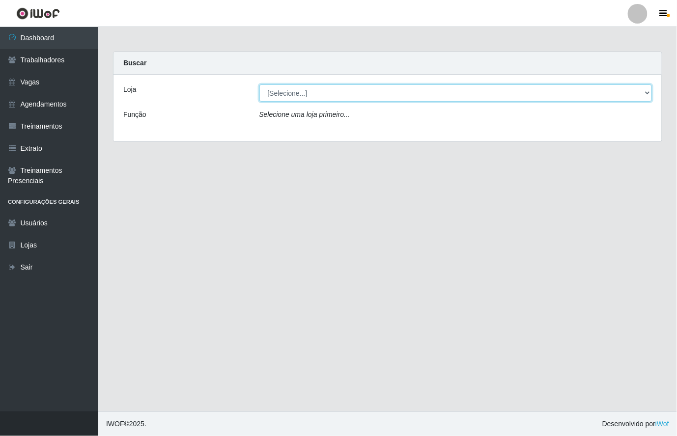
click at [642, 92] on select "[Selecione...] [GEOGRAPHIC_DATA]" at bounding box center [455, 92] width 393 height 17
select select "65"
click at [259, 84] on select "[Selecione...] [GEOGRAPHIC_DATA]" at bounding box center [455, 92] width 393 height 17
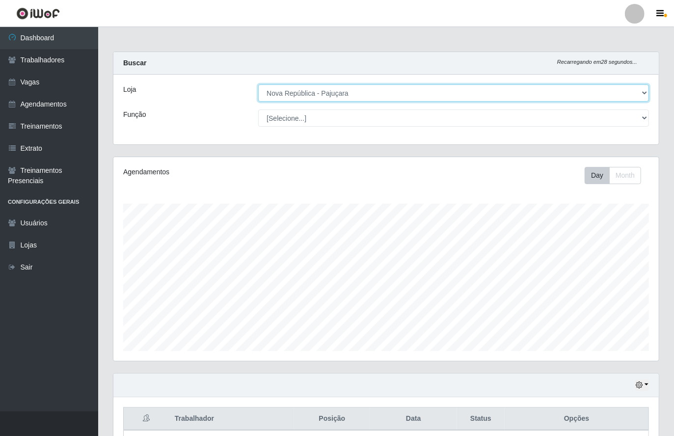
scroll to position [204, 545]
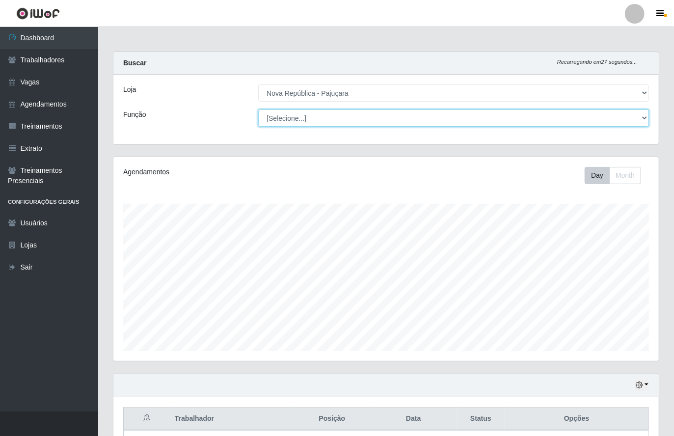
click at [644, 120] on select "[Selecione...] Balconista Operador de Caixa Repositor" at bounding box center [453, 118] width 391 height 17
select select "22"
click at [258, 110] on select "[Selecione...] Balconista Operador de Caixa Repositor" at bounding box center [453, 118] width 391 height 17
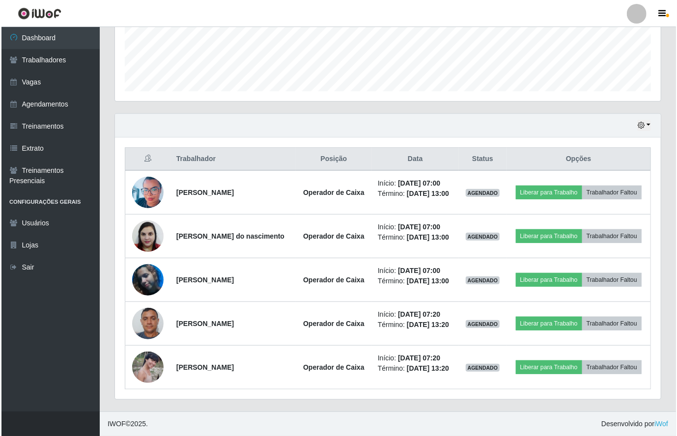
scroll to position [299, 0]
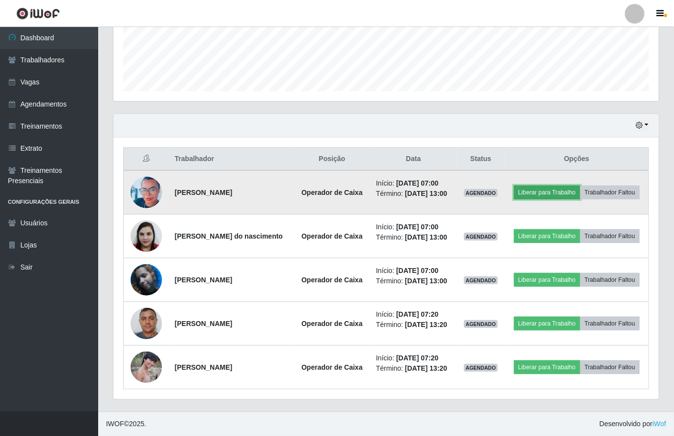
click at [580, 186] on button "Liberar para Trabalho" at bounding box center [547, 193] width 66 height 14
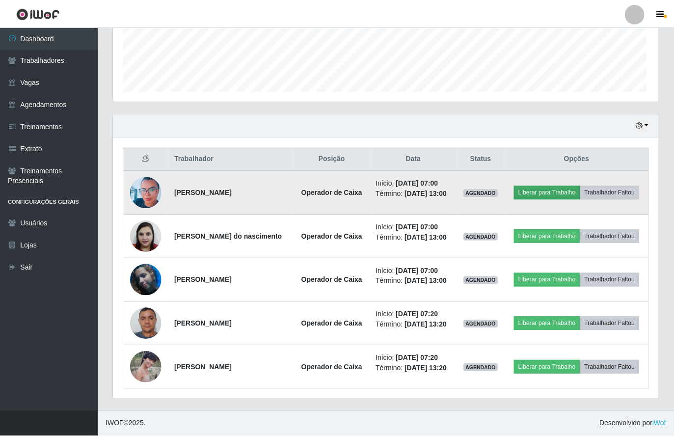
scroll to position [204, 538]
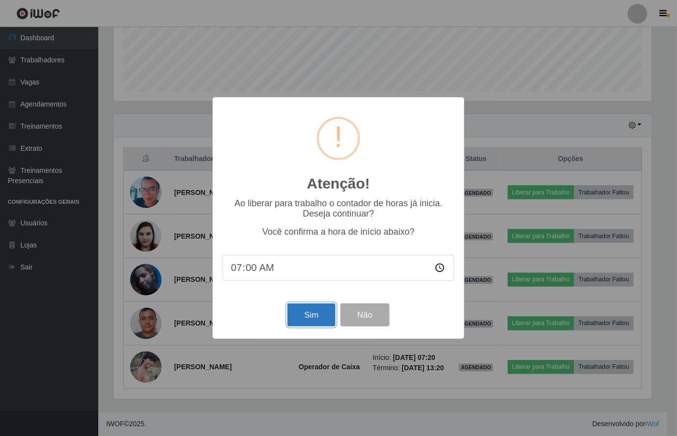
click at [303, 321] on button "Sim" at bounding box center [311, 314] width 48 height 23
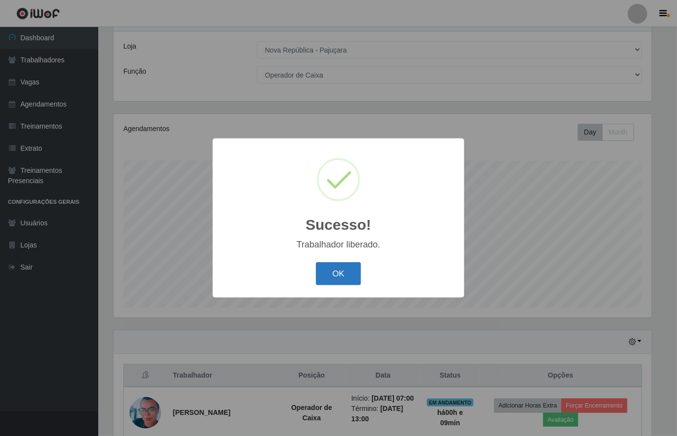
click at [334, 274] on button "OK" at bounding box center [339, 273] width 46 height 23
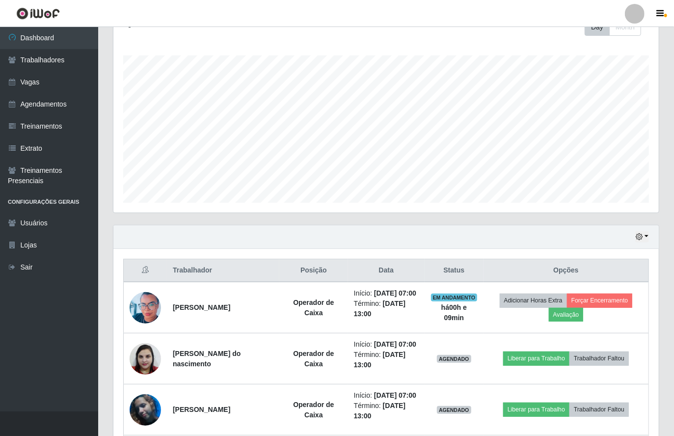
scroll to position [305, 0]
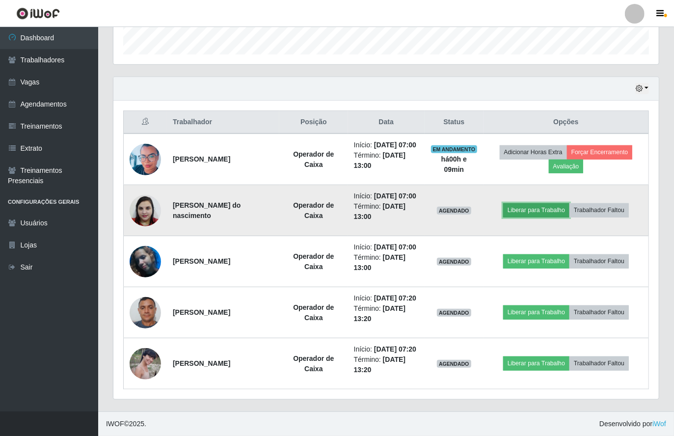
click at [541, 217] on button "Liberar para Trabalho" at bounding box center [536, 210] width 66 height 14
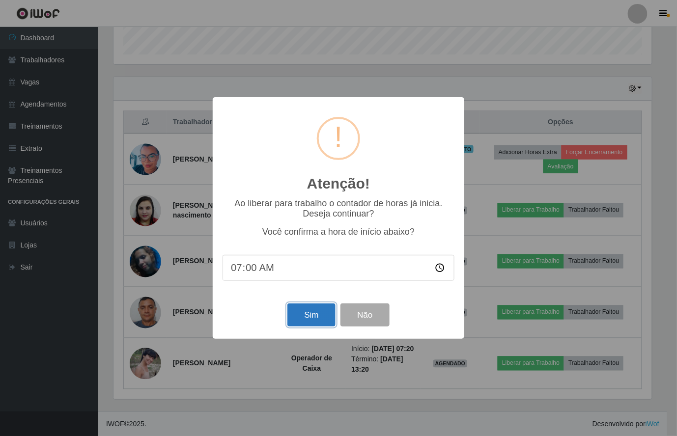
click at [291, 319] on button "Sim" at bounding box center [311, 314] width 48 height 23
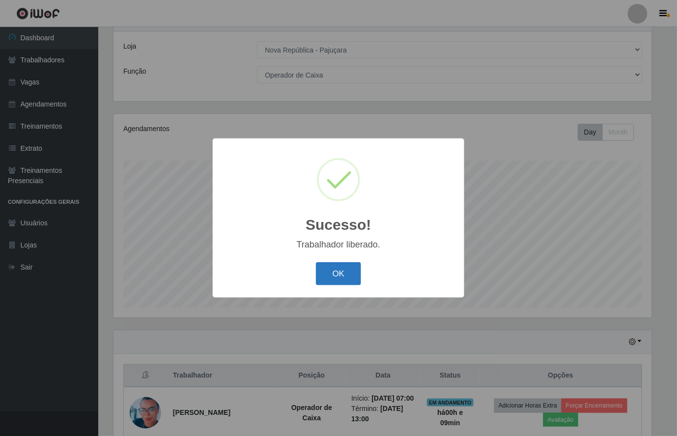
click at [333, 276] on button "OK" at bounding box center [339, 273] width 46 height 23
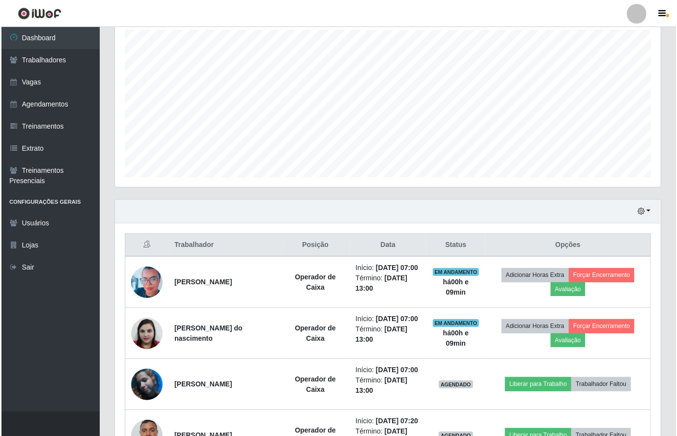
scroll to position [305, 0]
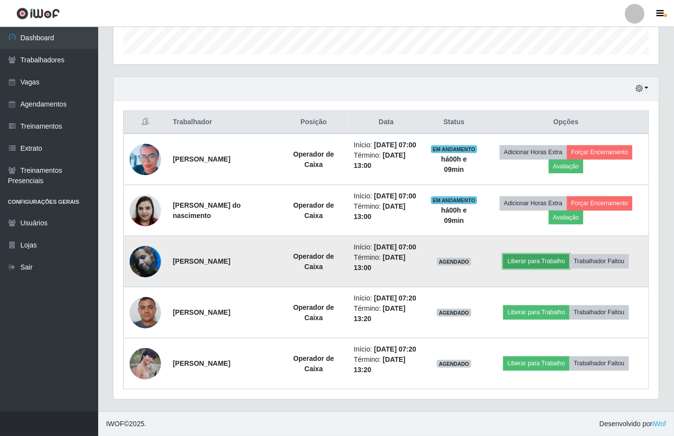
click at [537, 268] on button "Liberar para Trabalho" at bounding box center [536, 261] width 66 height 14
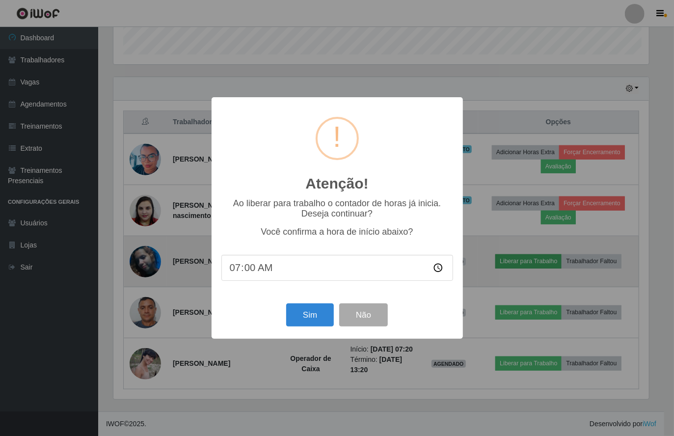
scroll to position [204, 538]
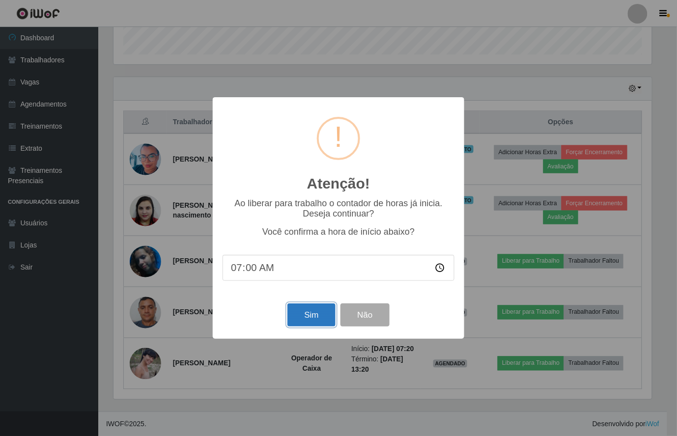
click at [319, 315] on button "Sim" at bounding box center [311, 314] width 48 height 23
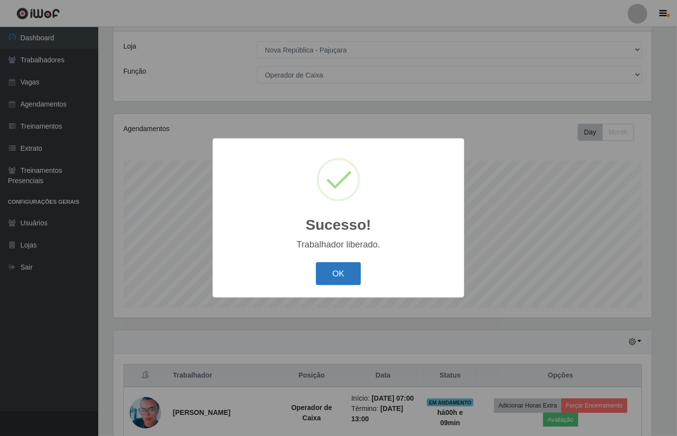
click at [350, 280] on button "OK" at bounding box center [339, 273] width 46 height 23
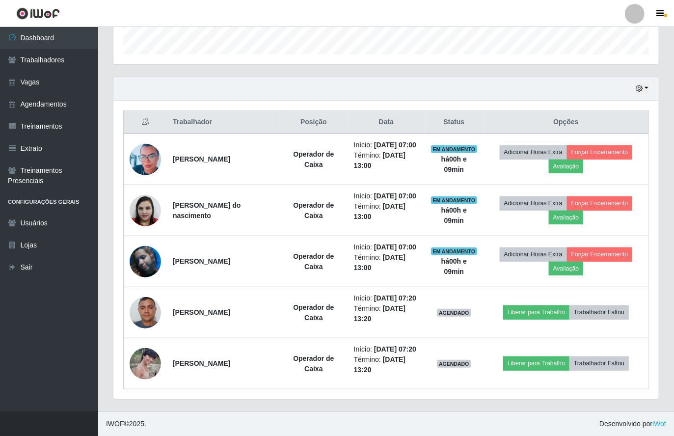
scroll to position [351, 0]
click at [488, 9] on header "Perfil Alterar Senha Sair" at bounding box center [337, 13] width 674 height 27
click at [660, 14] on icon "button" at bounding box center [660, 13] width 7 height 9
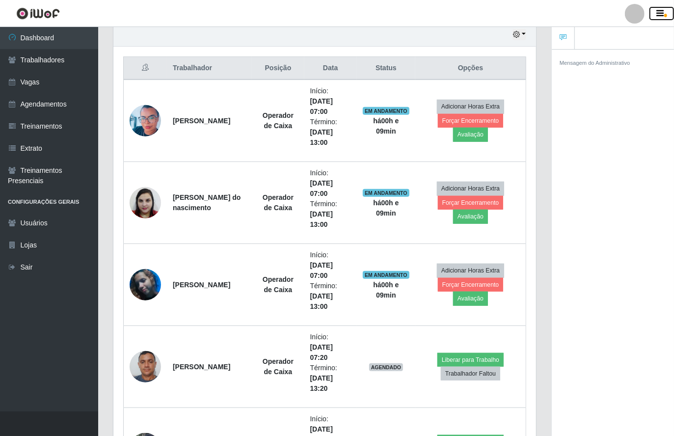
scroll to position [0, 0]
